Goal: Task Accomplishment & Management: Use online tool/utility

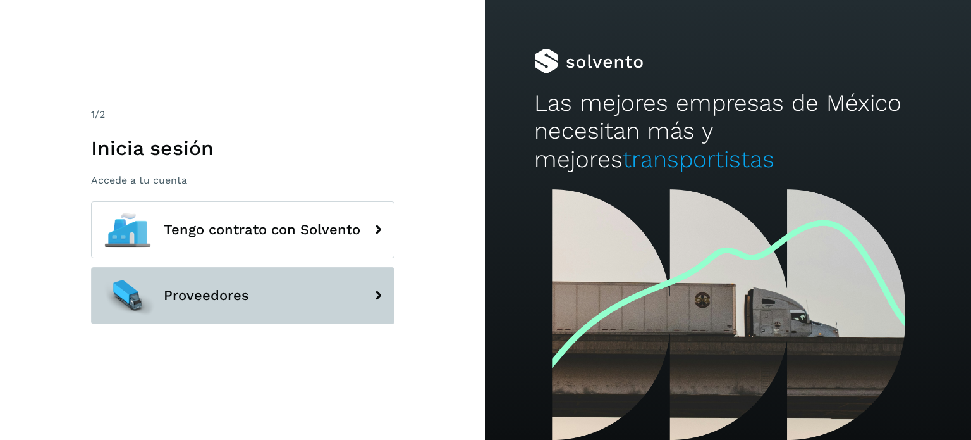
click at [263, 293] on button "Proveedores" at bounding box center [243, 295] width 304 height 57
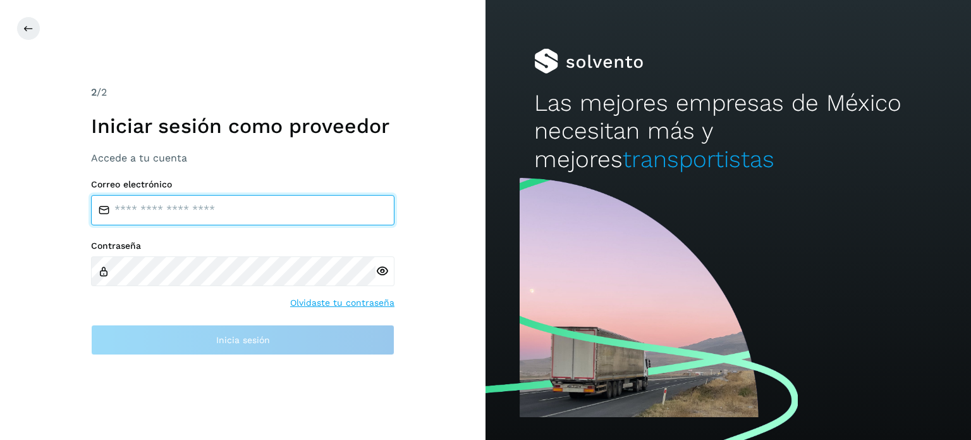
type input "**********"
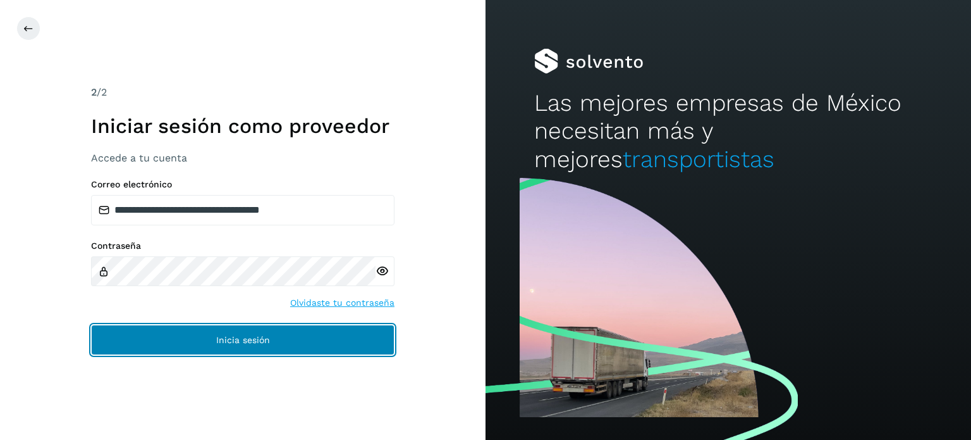
click at [276, 341] on button "Inicia sesión" at bounding box center [243, 339] width 304 height 30
click at [228, 335] on span "Inicia sesión" at bounding box center [243, 339] width 54 height 9
click at [289, 328] on button "Inicia sesión" at bounding box center [243, 339] width 304 height 30
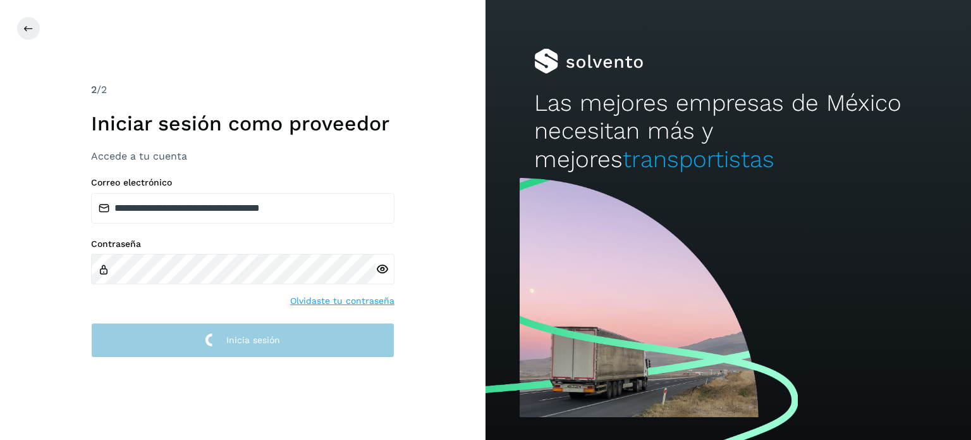
click at [297, 336] on button "Inicia sesión" at bounding box center [243, 340] width 304 height 35
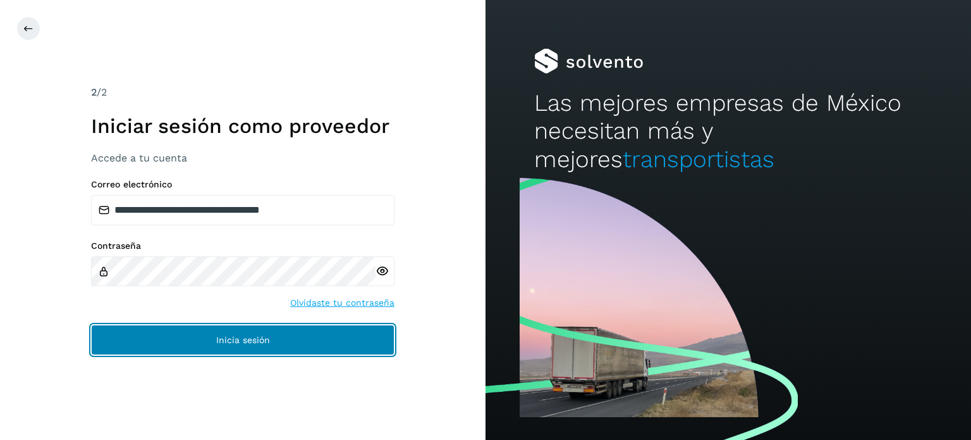
click at [228, 345] on button "Inicia sesión" at bounding box center [243, 339] width 304 height 30
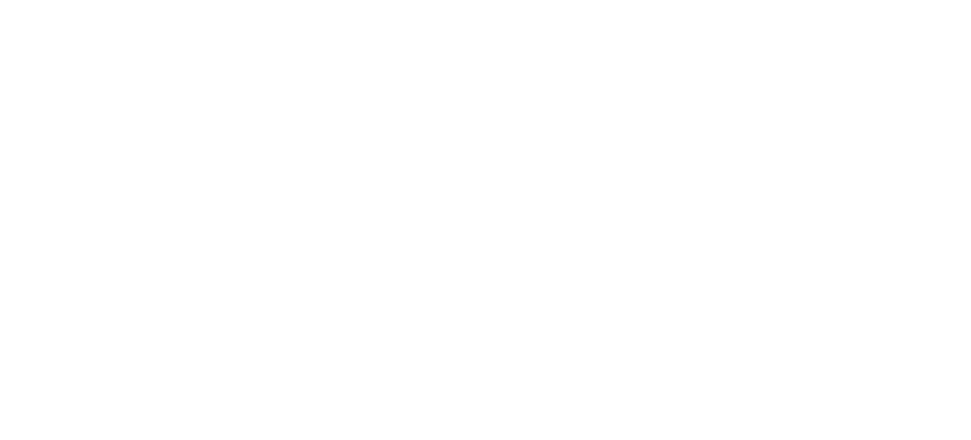
click at [298, 155] on div at bounding box center [485, 220] width 971 height 440
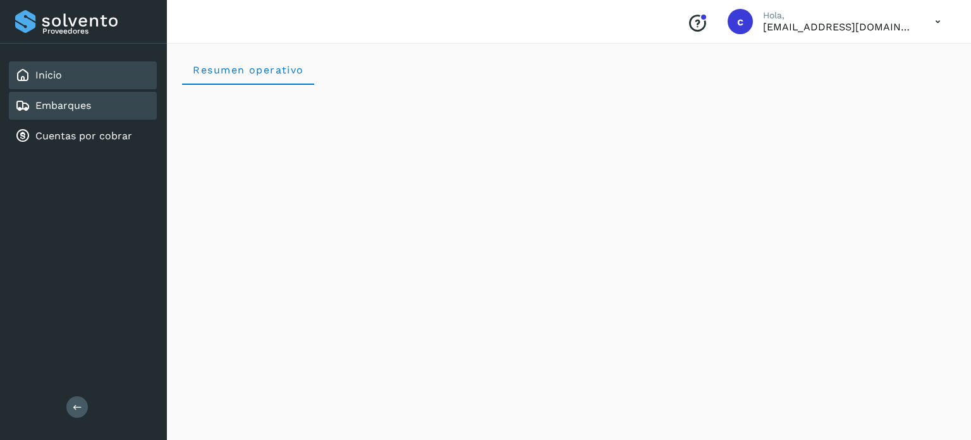
click at [82, 111] on link "Embarques" at bounding box center [63, 105] width 56 height 12
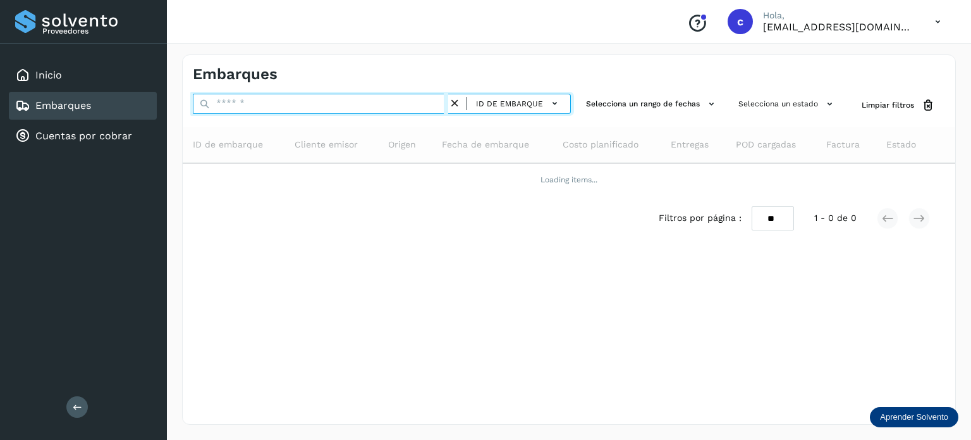
click at [240, 102] on input "text" at bounding box center [320, 104] width 255 height 20
drag, startPoint x: 251, startPoint y: 103, endPoint x: 259, endPoint y: 109, distance: 9.5
click at [250, 103] on input "text" at bounding box center [320, 104] width 255 height 20
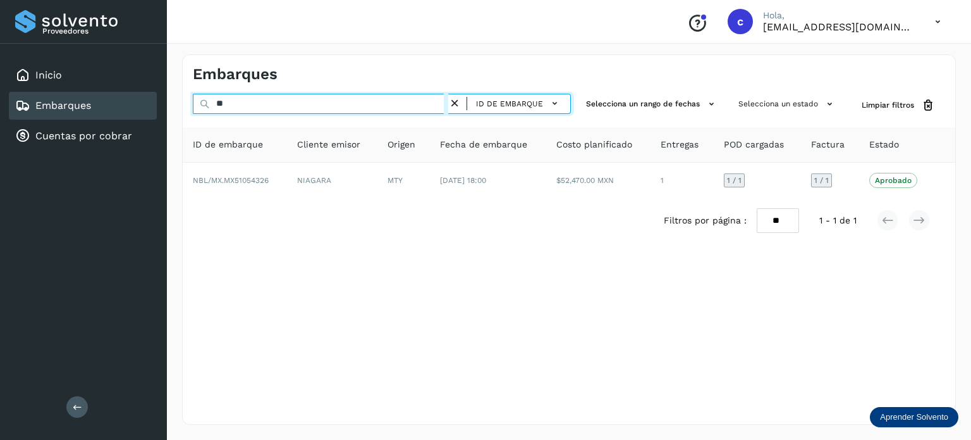
type input "*"
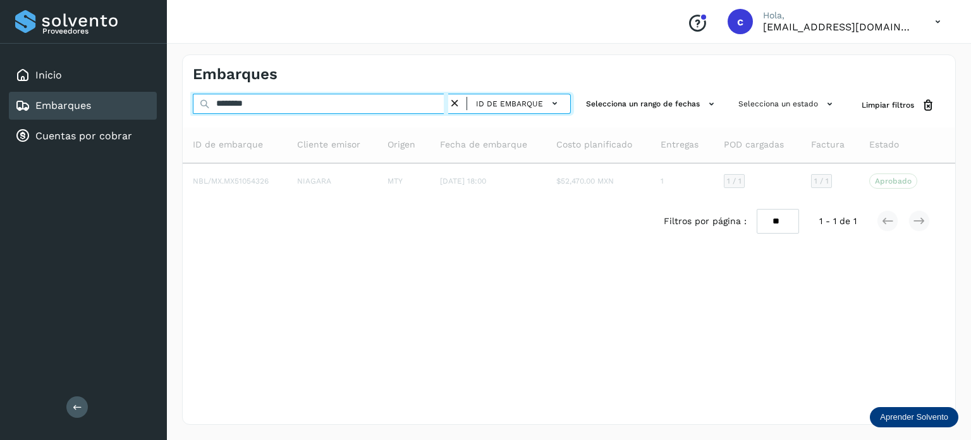
type input "********"
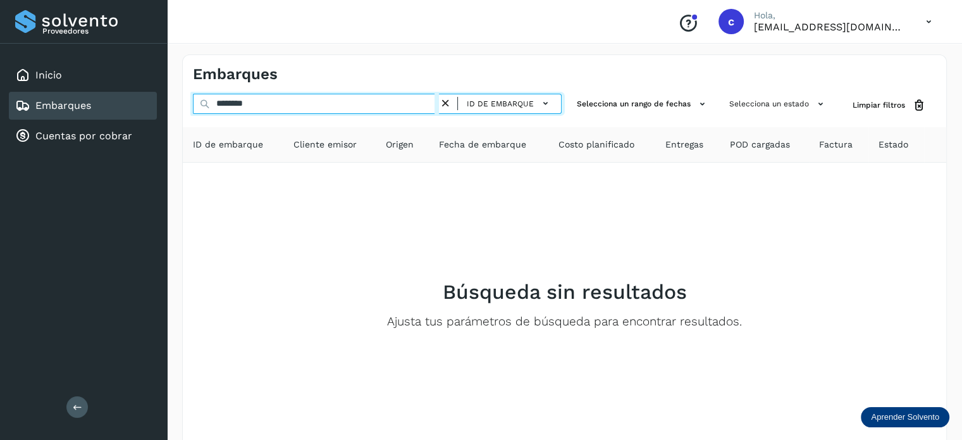
drag, startPoint x: 270, startPoint y: 102, endPoint x: 169, endPoint y: 80, distance: 103.6
click at [142, 98] on div "Proveedores Inicio Embarques Cuentas por cobrar Salir Conoce nuestros beneficio…" at bounding box center [481, 253] width 962 height 507
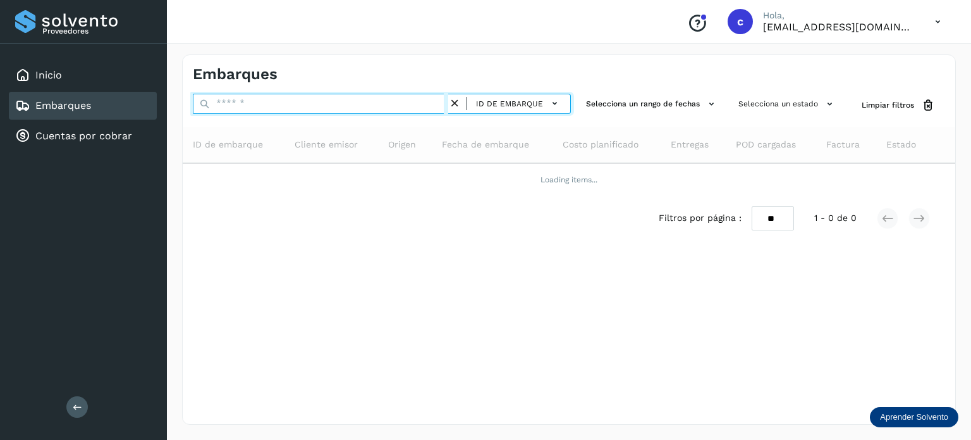
click at [230, 106] on input "text" at bounding box center [320, 104] width 255 height 20
type input "********"
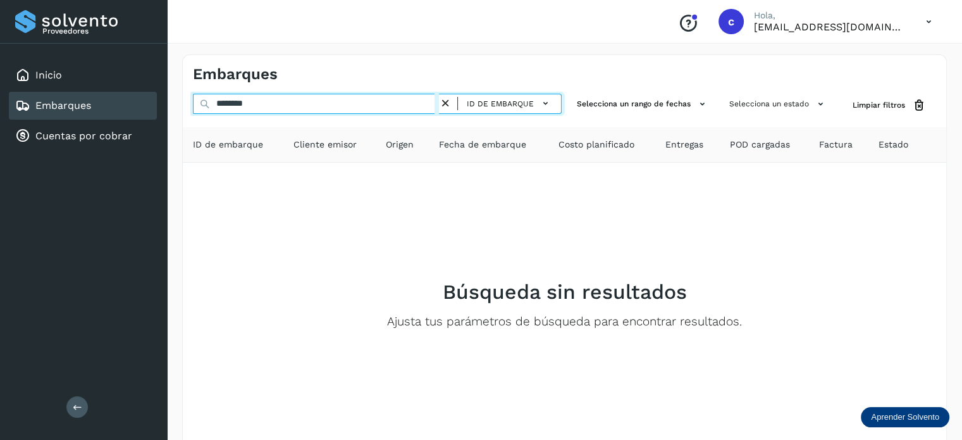
drag, startPoint x: 263, startPoint y: 103, endPoint x: 154, endPoint y: 98, distance: 108.9
click at [156, 99] on div "Proveedores Inicio Embarques Cuentas por cobrar Salir Conoce nuestros beneficio…" at bounding box center [481, 253] width 962 height 507
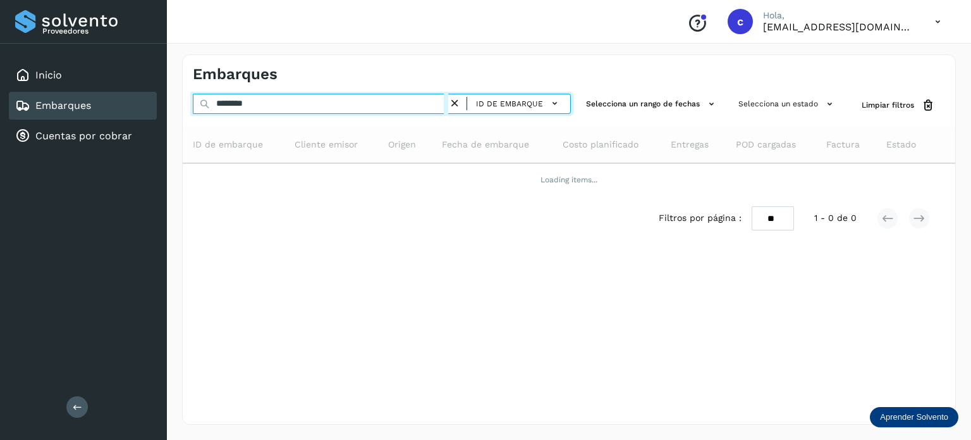
type input "********"
